Goal: Information Seeking & Learning: Learn about a topic

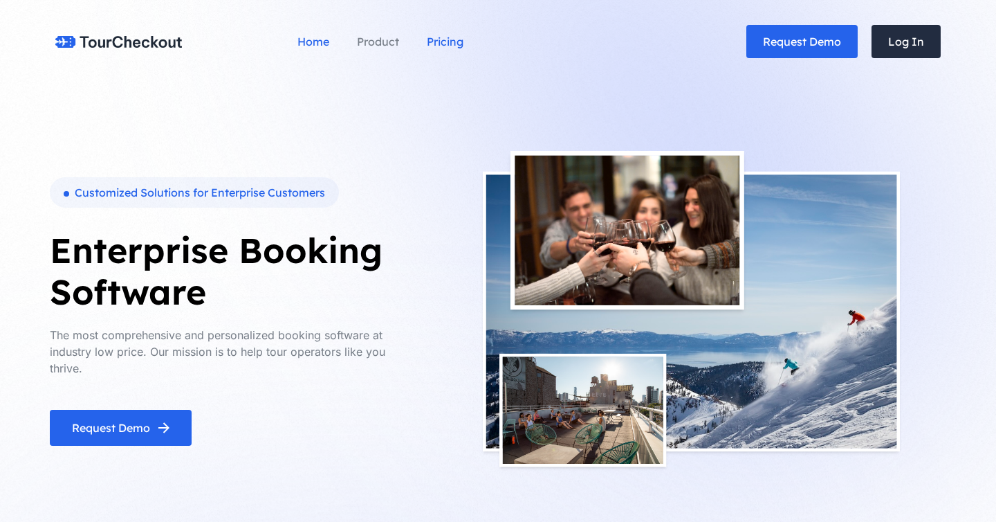
click at [455, 37] on link "Pricing" at bounding box center [445, 41] width 37 height 55
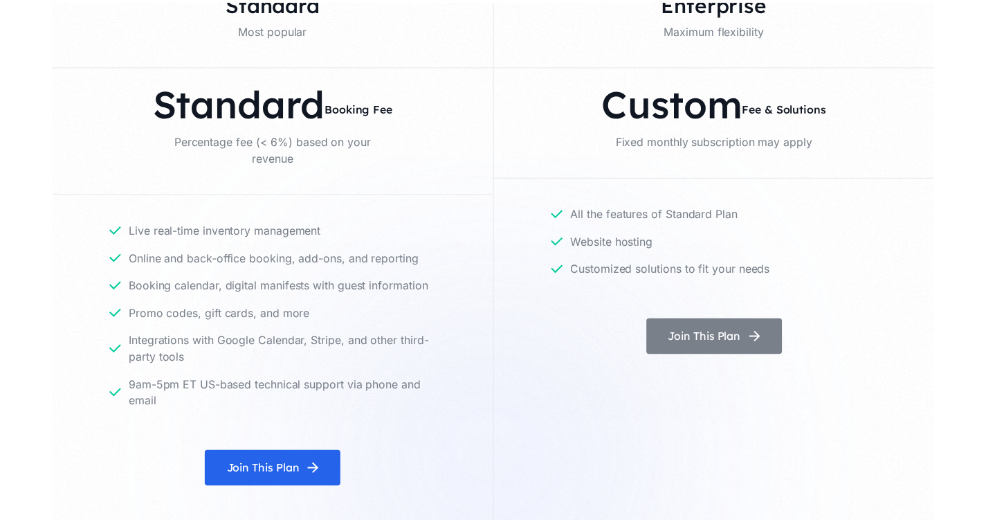
scroll to position [2648, 0]
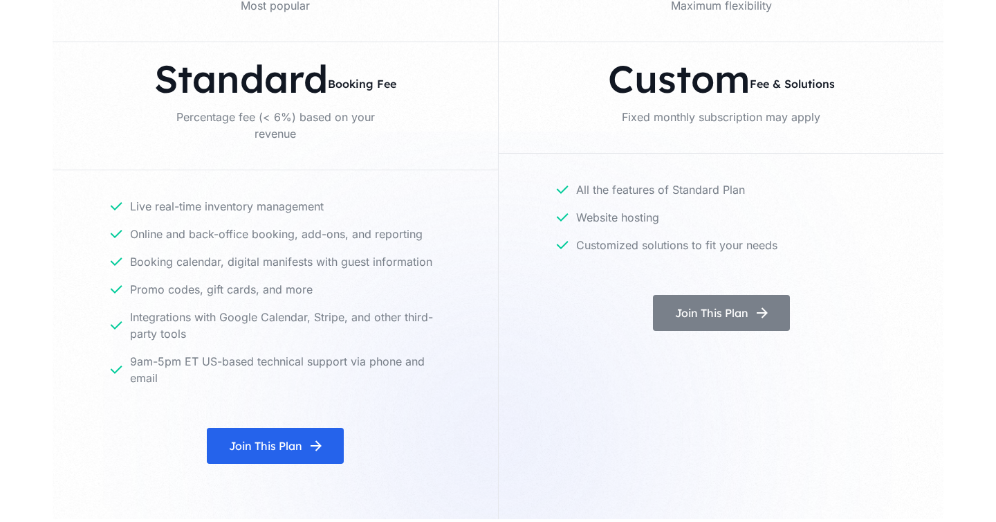
drag, startPoint x: 532, startPoint y: 268, endPoint x: 529, endPoint y: 259, distance: 9.6
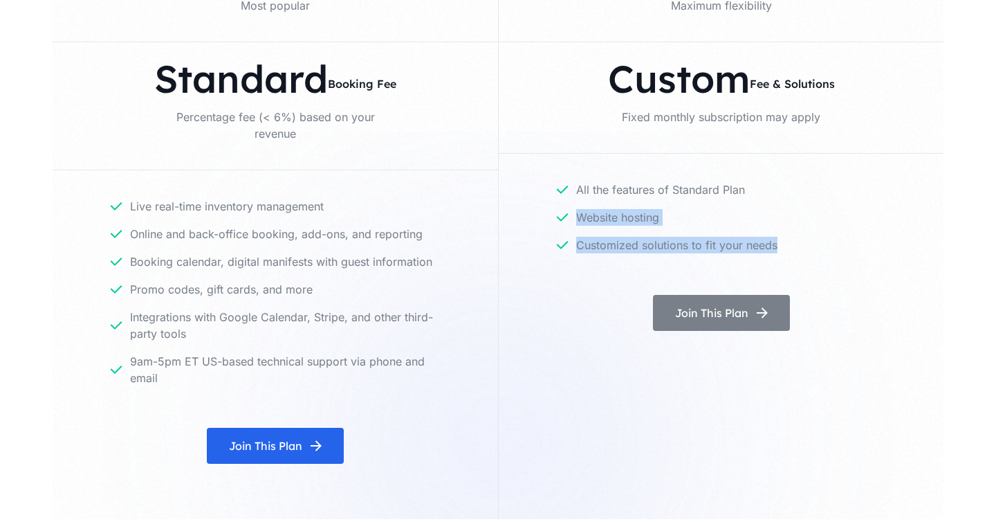
drag, startPoint x: 527, startPoint y: 257, endPoint x: 578, endPoint y: 168, distance: 102.9
click at [551, 202] on div "All the features of Standard Plan Website hosting Customized solutions to fit y…" at bounding box center [721, 224] width 445 height 141
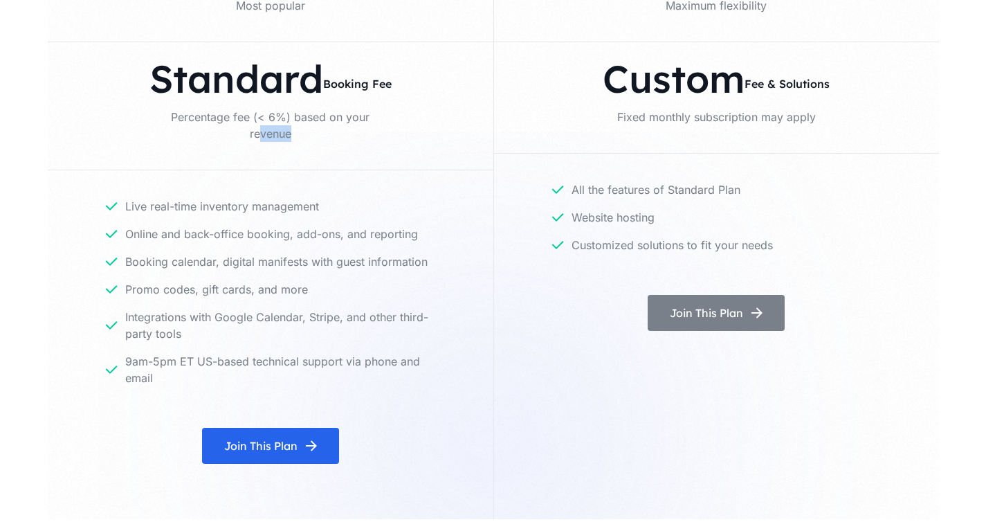
drag, startPoint x: 257, startPoint y: 135, endPoint x: 251, endPoint y: 131, distance: 7.5
click at [254, 132] on div "Standard Booking Fee Percentage fee (< 6%) based on your revenue" at bounding box center [271, 106] width 446 height 128
drag, startPoint x: 354, startPoint y: 158, endPoint x: 453, endPoint y: 176, distance: 101.2
click at [451, 178] on div "Standard Most popular Standard Booking Fee Percentage fee (< 6%) based on your …" at bounding box center [271, 229] width 446 height 580
drag, startPoint x: 466, startPoint y: 174, endPoint x: 464, endPoint y: 181, distance: 7.2
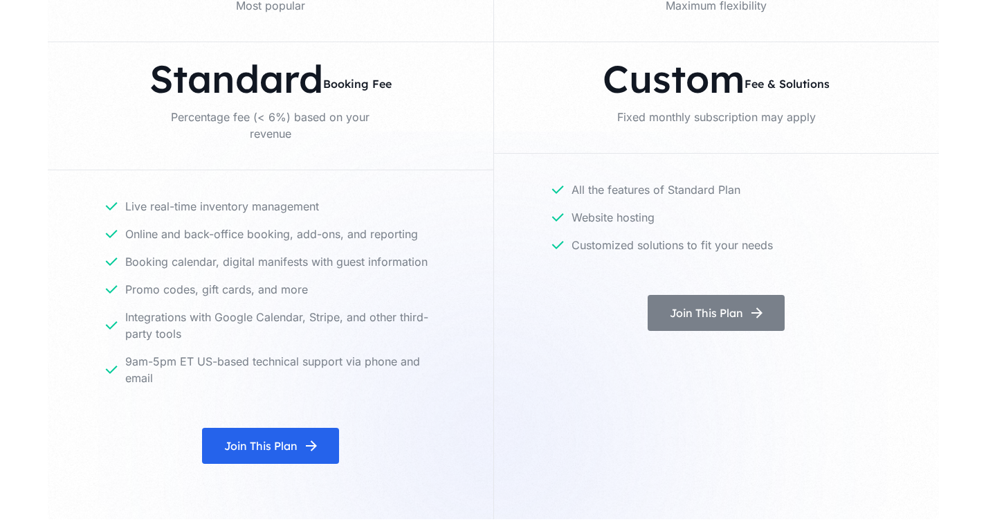
click at [466, 176] on div "Live real-time inventory management Online and back-office booking, add-ons, an…" at bounding box center [271, 298] width 446 height 257
click at [455, 161] on div "Standard Most popular Standard Booking Fee Percentage fee (< 6%) based on your …" at bounding box center [271, 229] width 446 height 580
drag, startPoint x: 424, startPoint y: 143, endPoint x: 374, endPoint y: 154, distance: 51.9
click at [414, 145] on div "Standard Booking Fee Percentage fee (< 6%) based on your revenue" at bounding box center [271, 106] width 446 height 128
